Goal: Complete application form

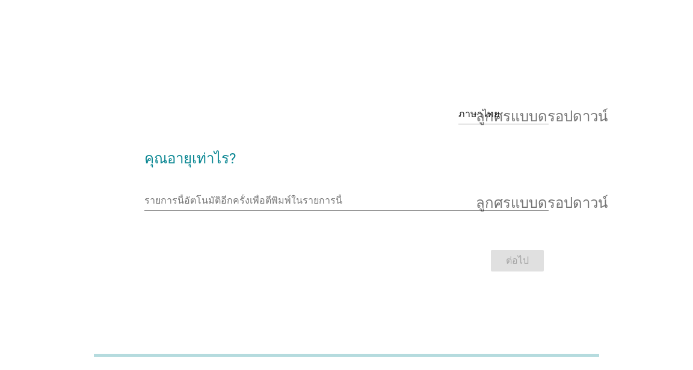
click at [199, 211] on input "รายการนี้อัตโนมัติอีกครั้งเพื่อตีพิมพ์ในรายการนี้" at bounding box center [337, 200] width 387 height 19
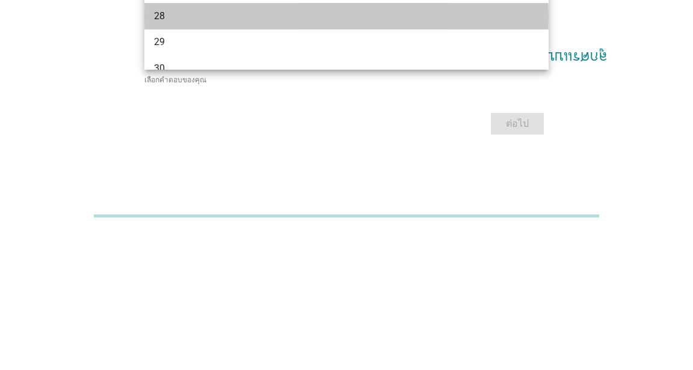
scroll to position [168, 0]
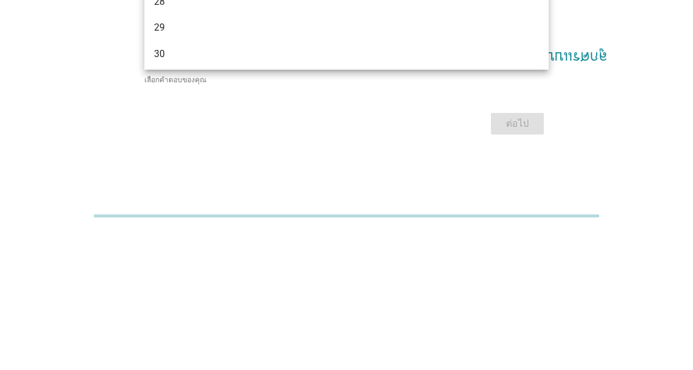
click at [189, 173] on div "29" at bounding box center [330, 167] width 353 height 14
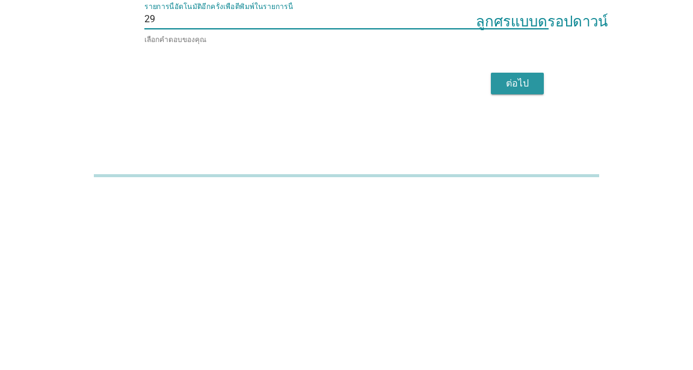
click at [518, 274] on button "ต่อไป" at bounding box center [517, 264] width 53 height 22
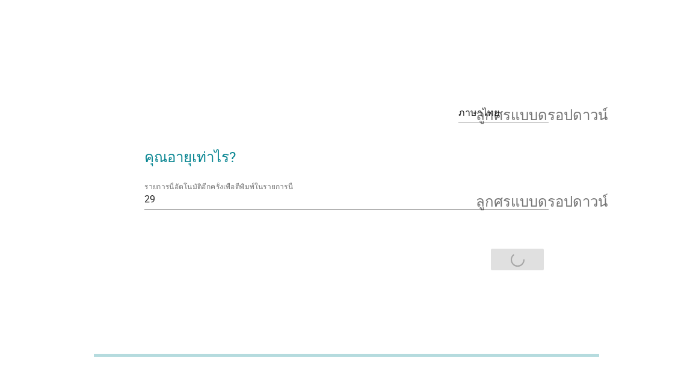
scroll to position [0, 0]
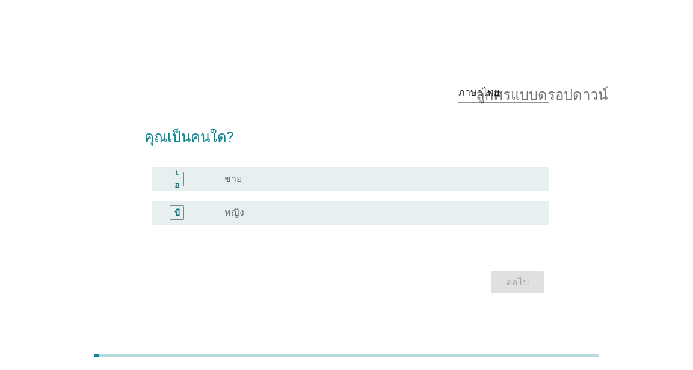
click at [327, 225] on div "บี ปุ่มวิทยุ[PERSON_NAME]เลือก หญิง" at bounding box center [350, 213] width 397 height 24
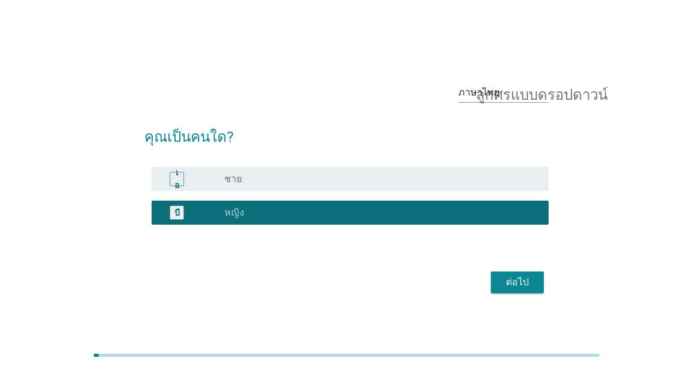
click at [530, 290] on div "ต่อไป" at bounding box center [517, 282] width 34 height 14
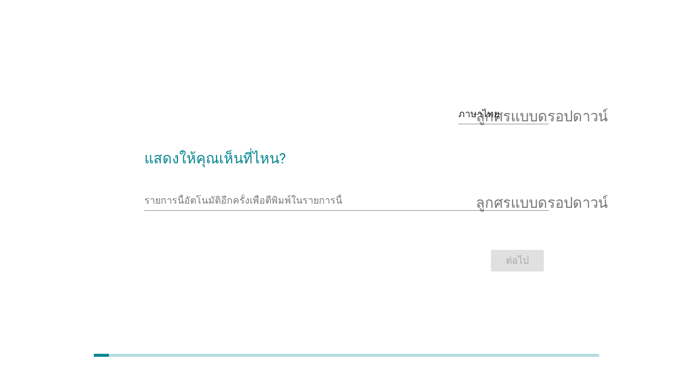
click at [233, 211] on input "รายการนี้อัตโนมัติอีกครั้งเพื่อตีพิมพ์ในรายการนี้" at bounding box center [337, 200] width 387 height 19
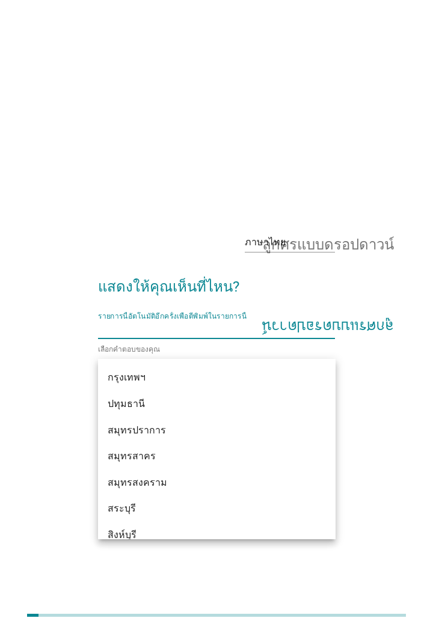
scroll to position [1124, 0]
click at [148, 370] on div "กรุงเทพฯ" at bounding box center [208, 380] width 200 height 14
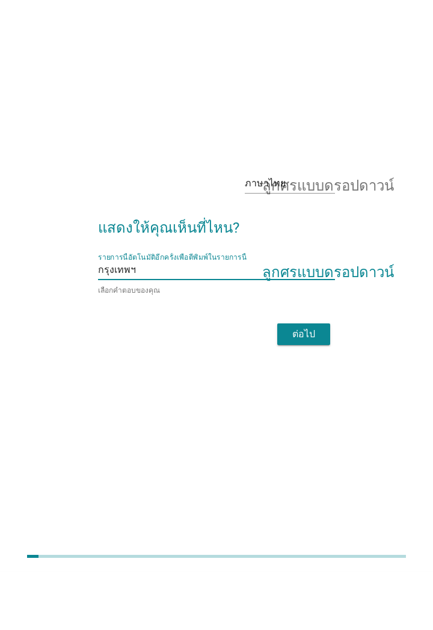
click at [318, 370] on div "ต่อไป" at bounding box center [304, 393] width 34 height 14
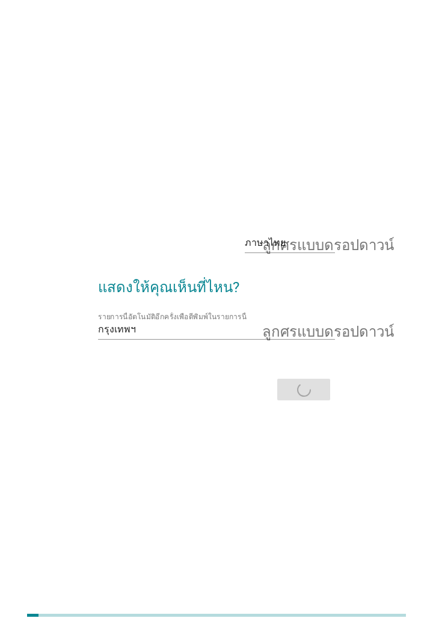
scroll to position [0, 0]
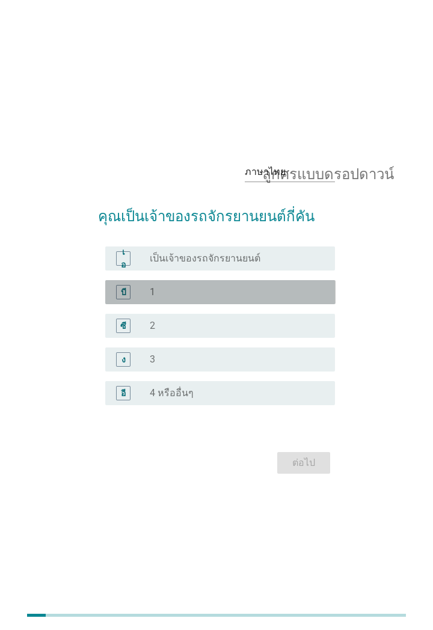
click at [248, 298] on div "ปุ่มวิทยุ[PERSON_NAME]เลือก 1" at bounding box center [233, 292] width 166 height 12
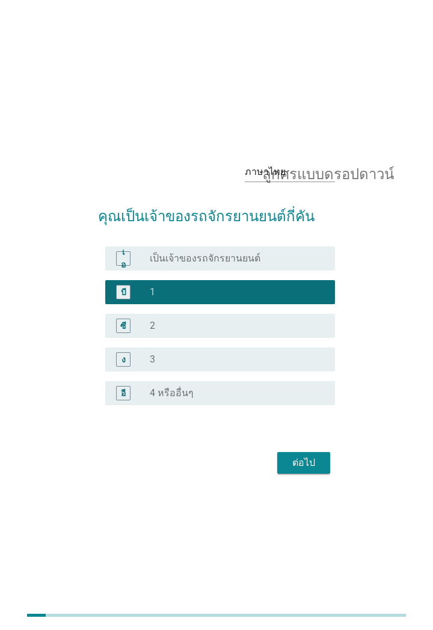
click at [306, 370] on font "ต่อไป" at bounding box center [303, 462] width 23 height 11
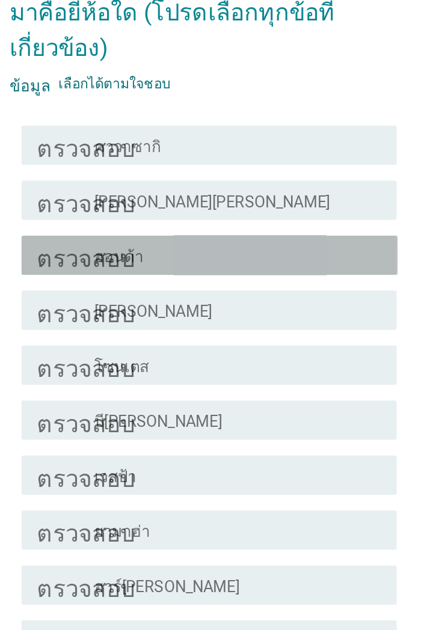
click at [277, 283] on div "โครงร่างกล่องกาเครื่องหมายว่าง ฮอนด้า" at bounding box center [238, 282] width 176 height 14
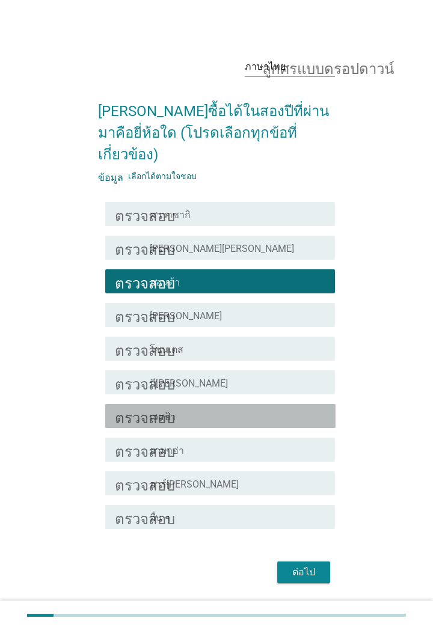
scroll to position [1, 0]
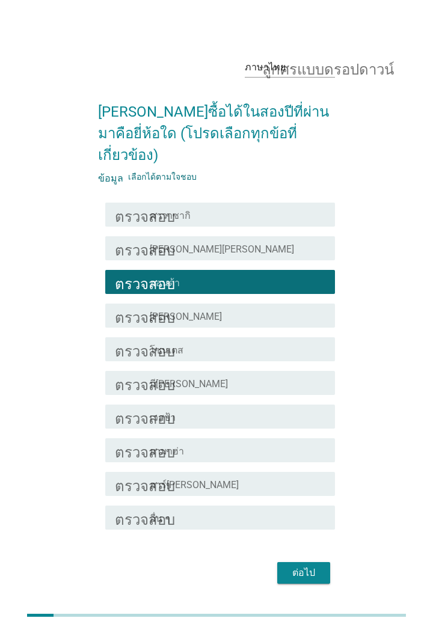
click at [314, 370] on button "ต่อไป" at bounding box center [303, 573] width 53 height 22
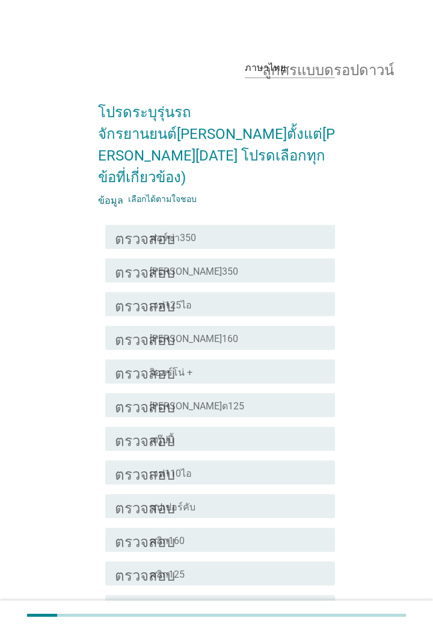
click at [297, 230] on div "โครงร่างกล่องกาเครื่องหมายว่าง ฟอร์ซ่า350" at bounding box center [238, 237] width 176 height 14
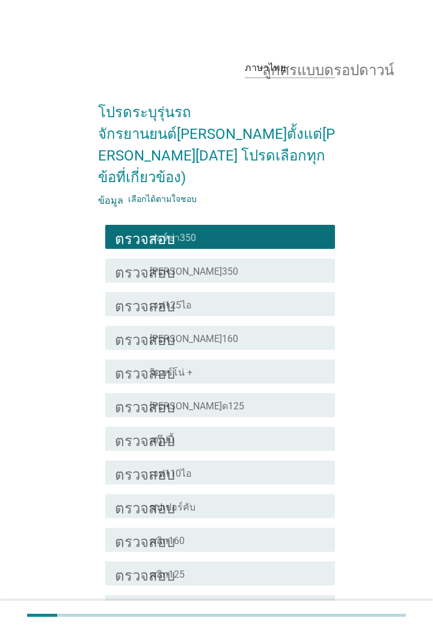
click at [286, 297] on div "โครงร่างกล่องกาเครื่องหมายว่าง เวฟ125ไอ" at bounding box center [238, 304] width 176 height 14
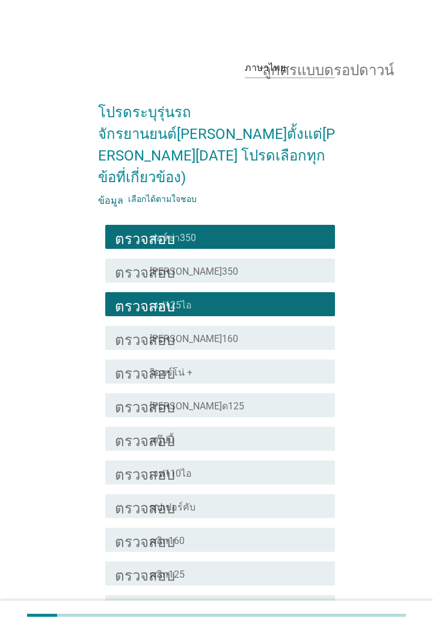
scroll to position [98, 0]
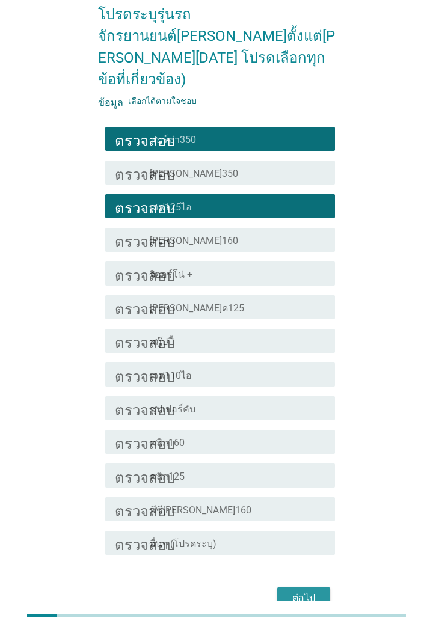
click at [309, 370] on font "ต่อไป" at bounding box center [303, 597] width 23 height 11
